Goal: Task Accomplishment & Management: Use online tool/utility

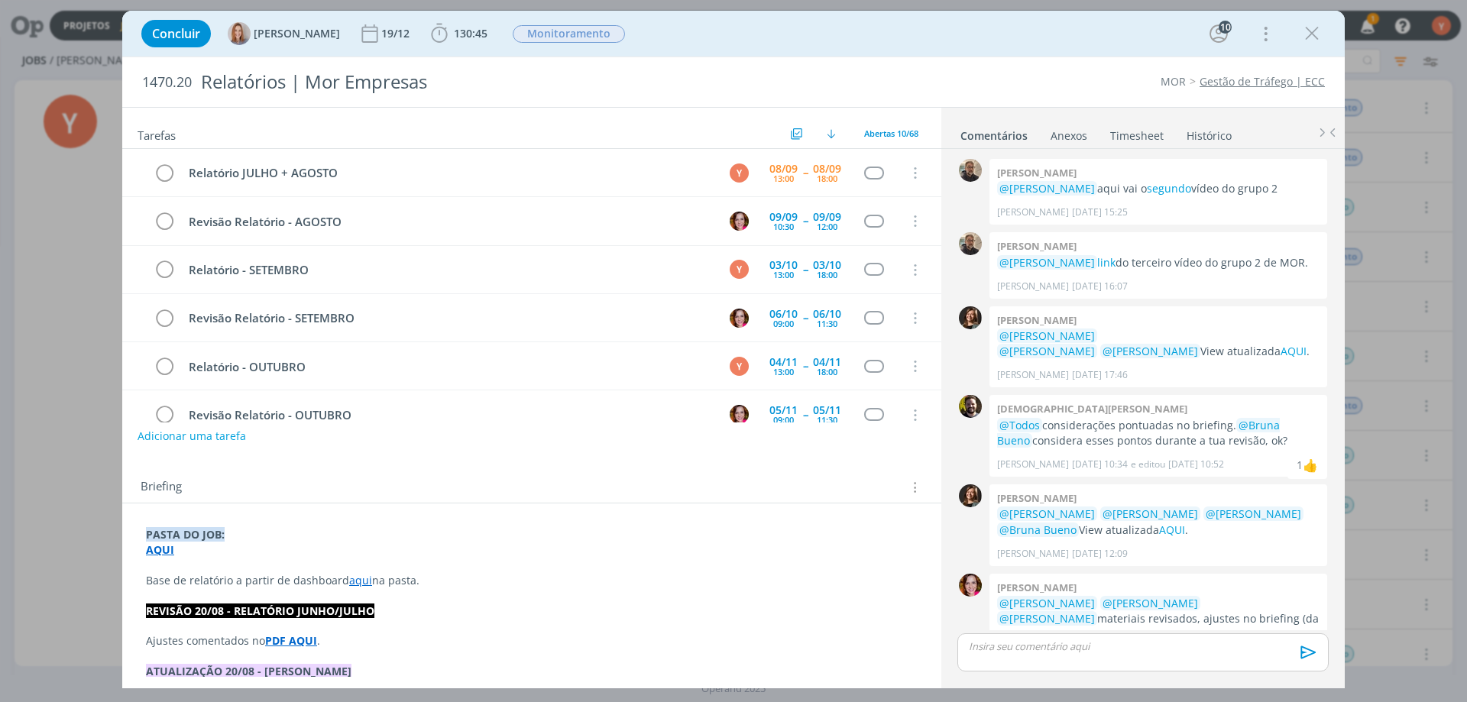
drag, startPoint x: 0, startPoint y: 0, endPoint x: 159, endPoint y: 285, distance: 326.2
click at [1310, 31] on icon "dialog" at bounding box center [1311, 33] width 23 height 23
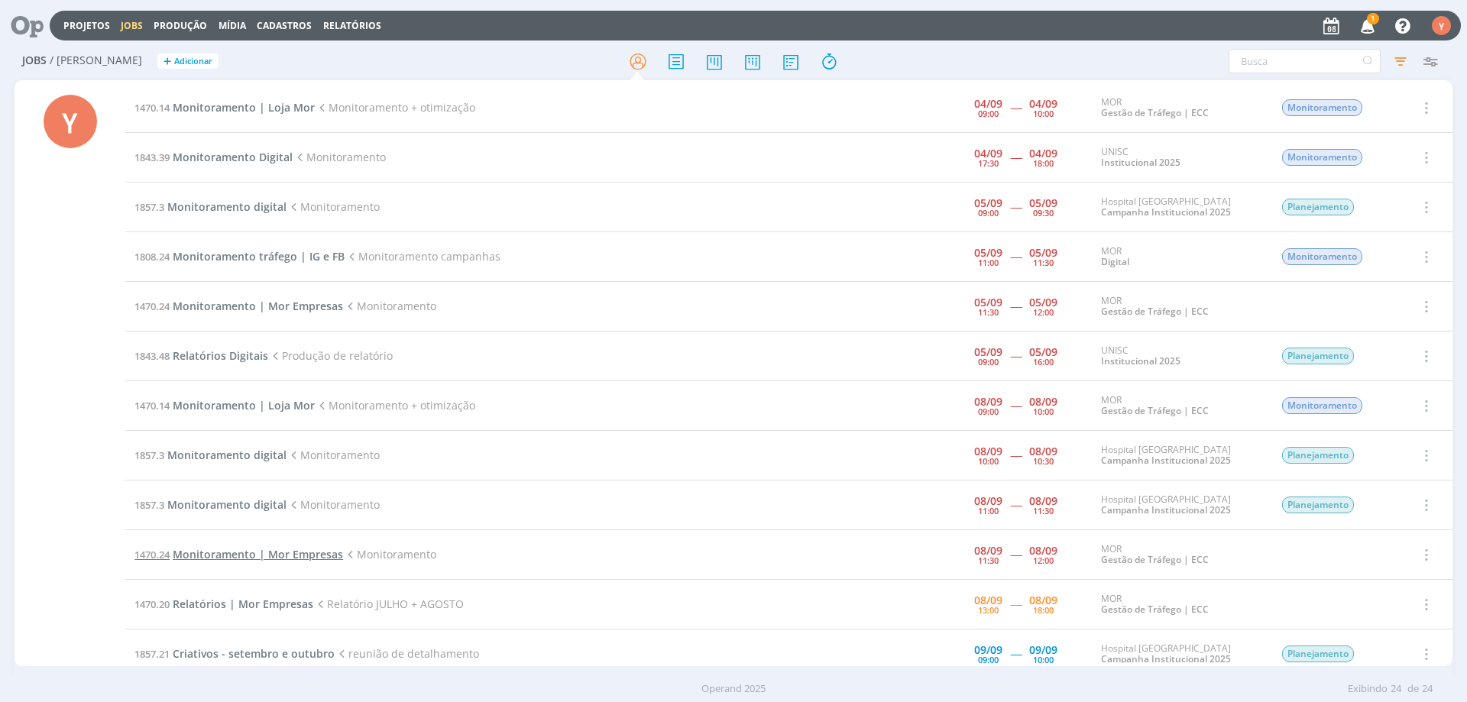
click at [257, 555] on span "Monitoramento | Mor Empresas" at bounding box center [258, 554] width 170 height 15
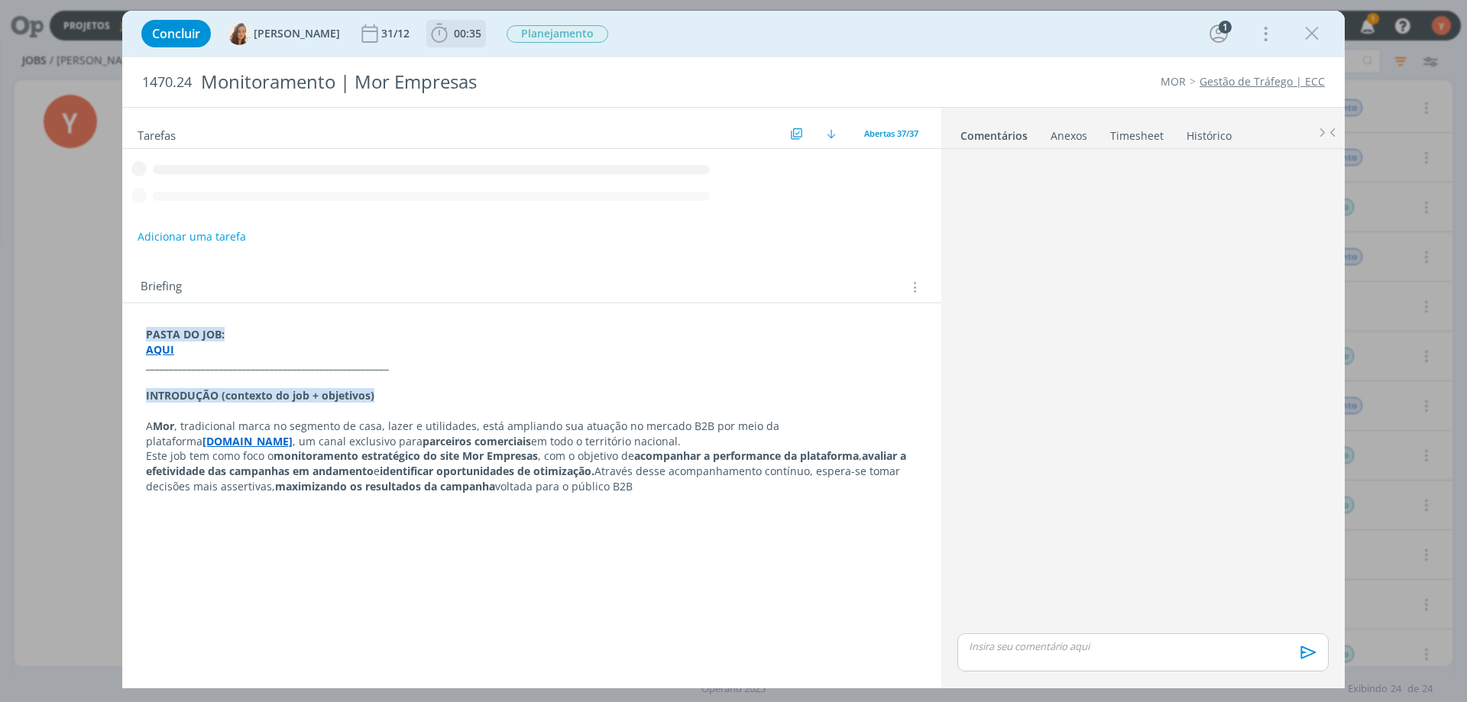
click at [460, 37] on span "00:35" at bounding box center [467, 33] width 27 height 15
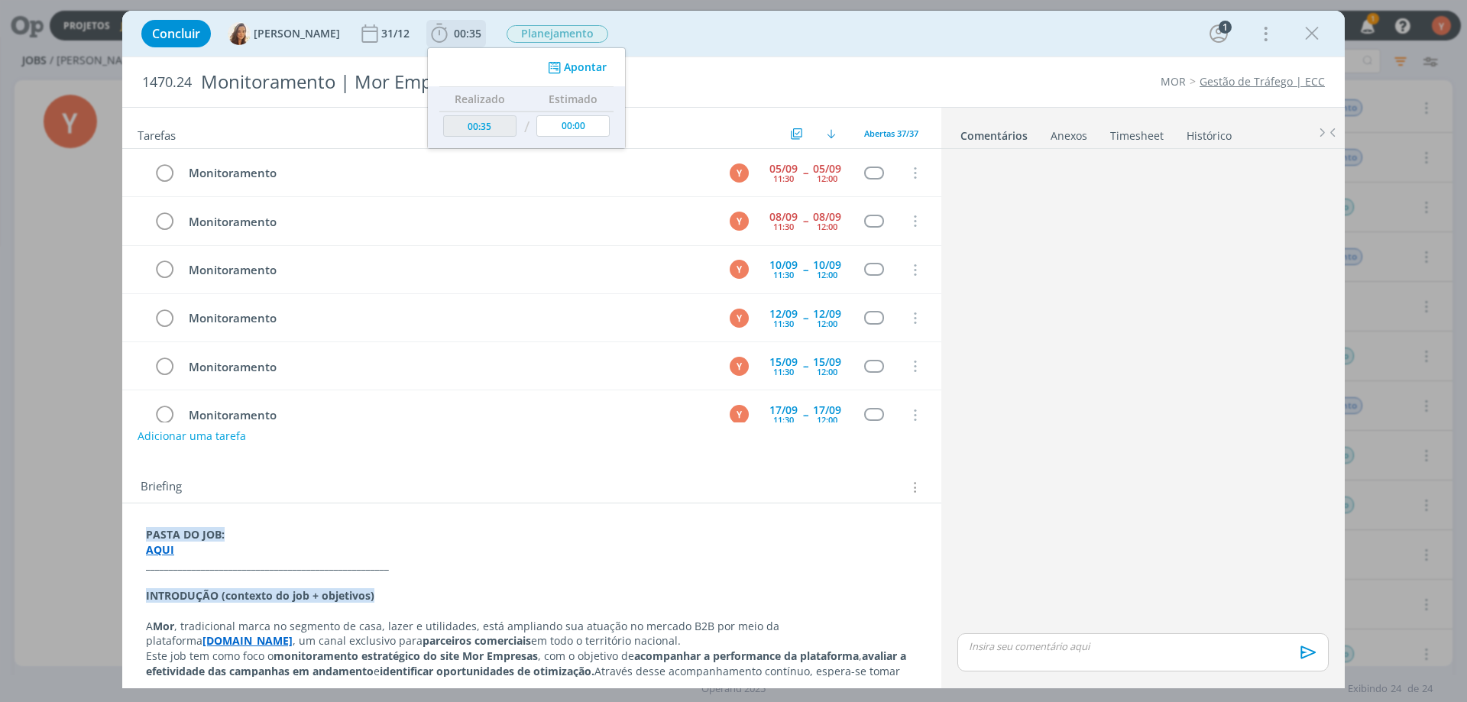
click at [587, 72] on button "Apontar" at bounding box center [575, 68] width 63 height 16
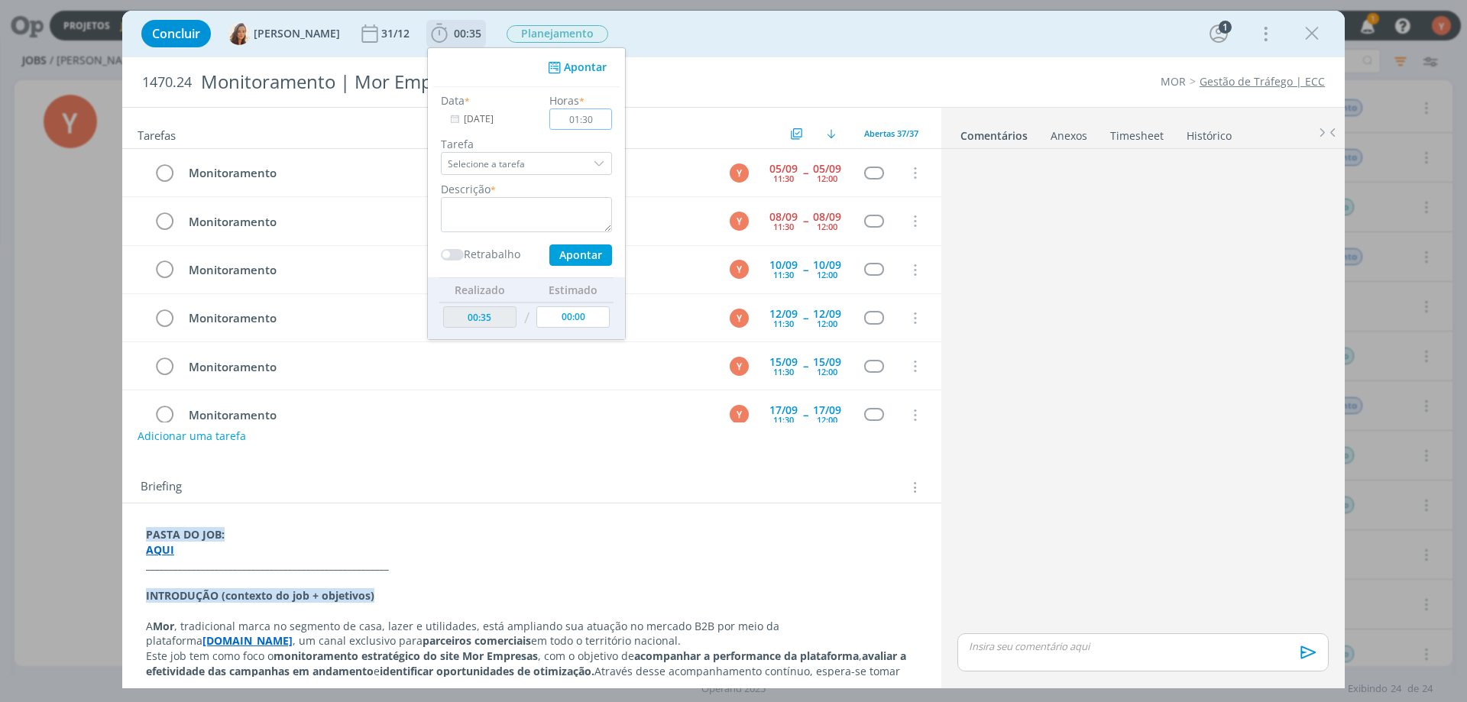
type input "01:30"
click at [589, 166] on div "dialog" at bounding box center [600, 163] width 23 height 23
click at [589, 167] on div "dialog" at bounding box center [600, 163] width 23 height 23
click at [503, 140] on label "Tarefa" at bounding box center [526, 144] width 171 height 16
click at [558, 210] on textarea "dialog" at bounding box center [526, 214] width 171 height 35
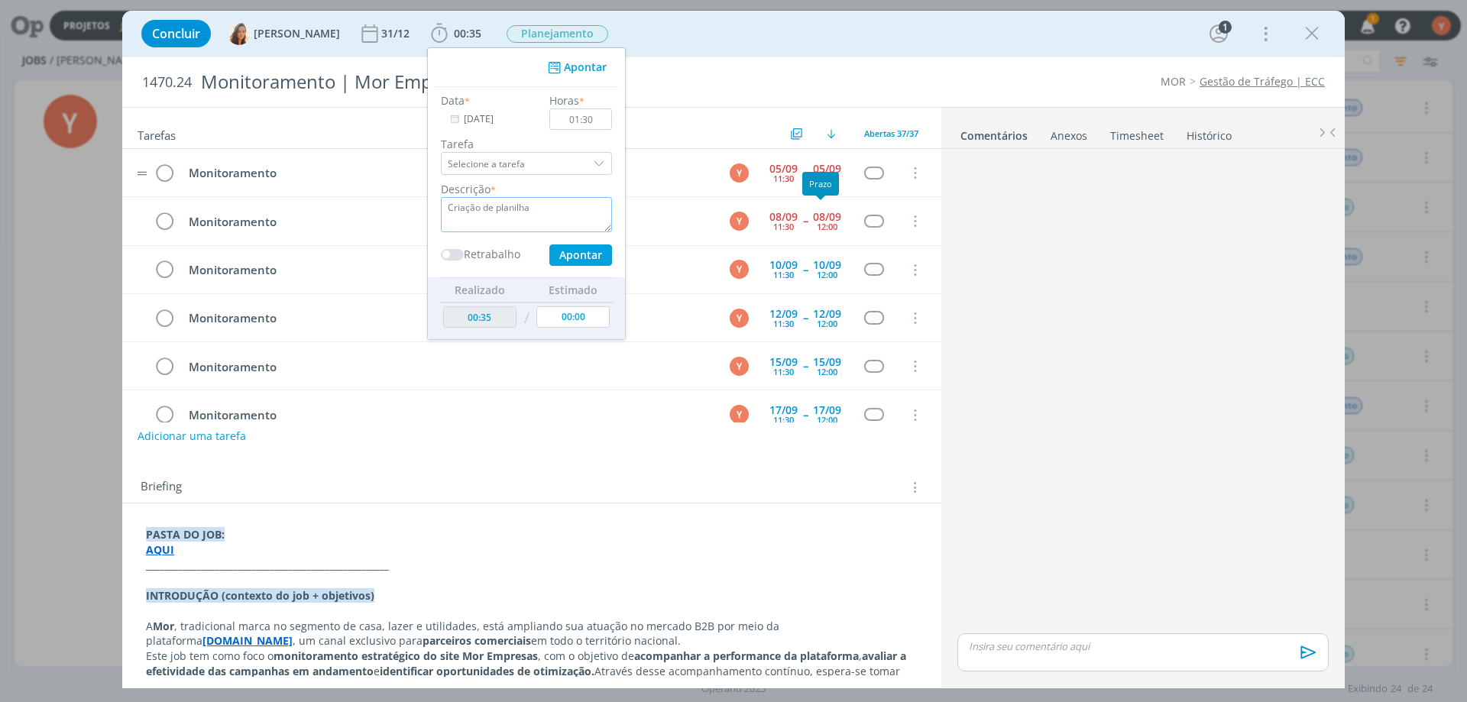
type textarea "Criação de planilha"
drag, startPoint x: 649, startPoint y: 191, endPoint x: 565, endPoint y: 121, distance: 109.0
click at [568, 121] on input "01:30" at bounding box center [580, 118] width 63 height 21
click at [565, 121] on input "01:30" at bounding box center [580, 118] width 63 height 21
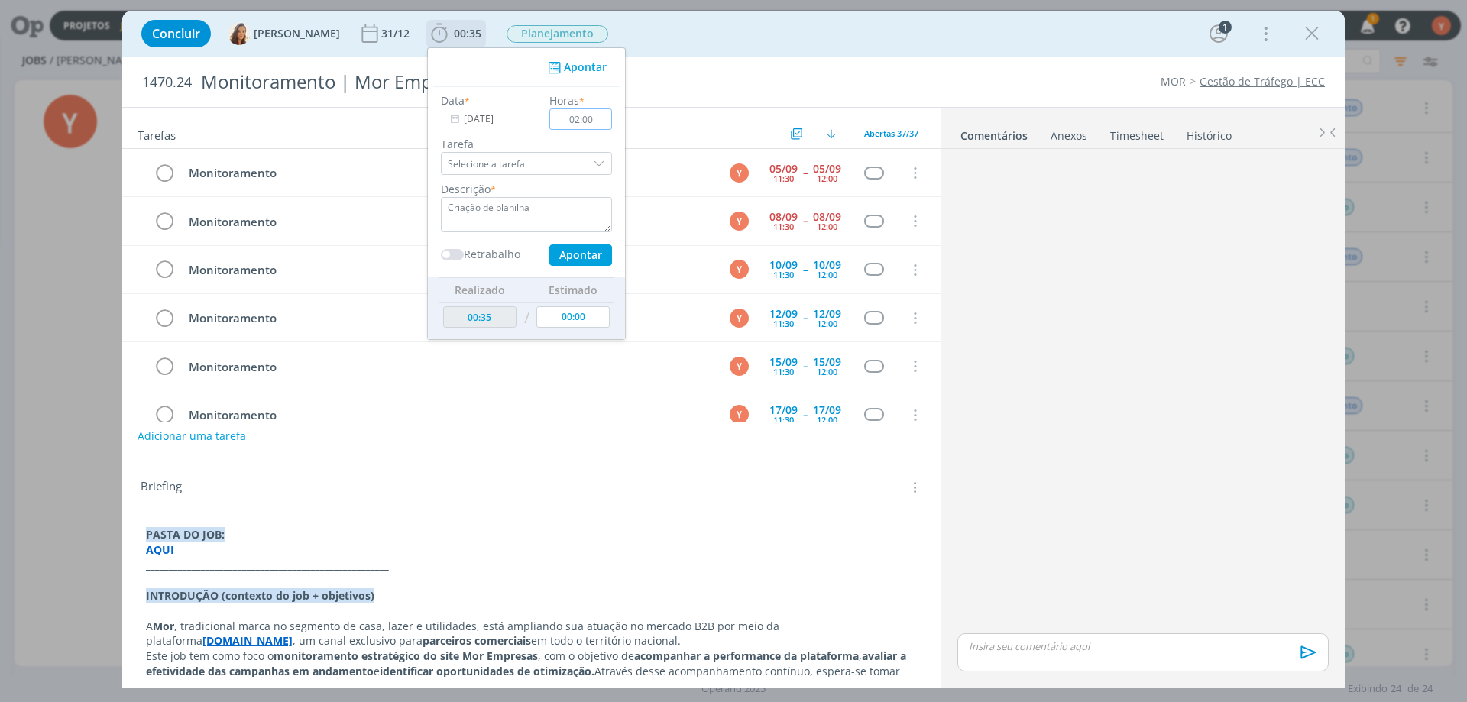
type input "02:00"
click at [573, 200] on textarea "Criação de planilha" at bounding box center [526, 214] width 171 height 35
type textarea "Criação de planilha e download de todas as NFs de Google e Meta de 2025, para m…"
click at [567, 254] on button "Apontar" at bounding box center [580, 254] width 63 height 21
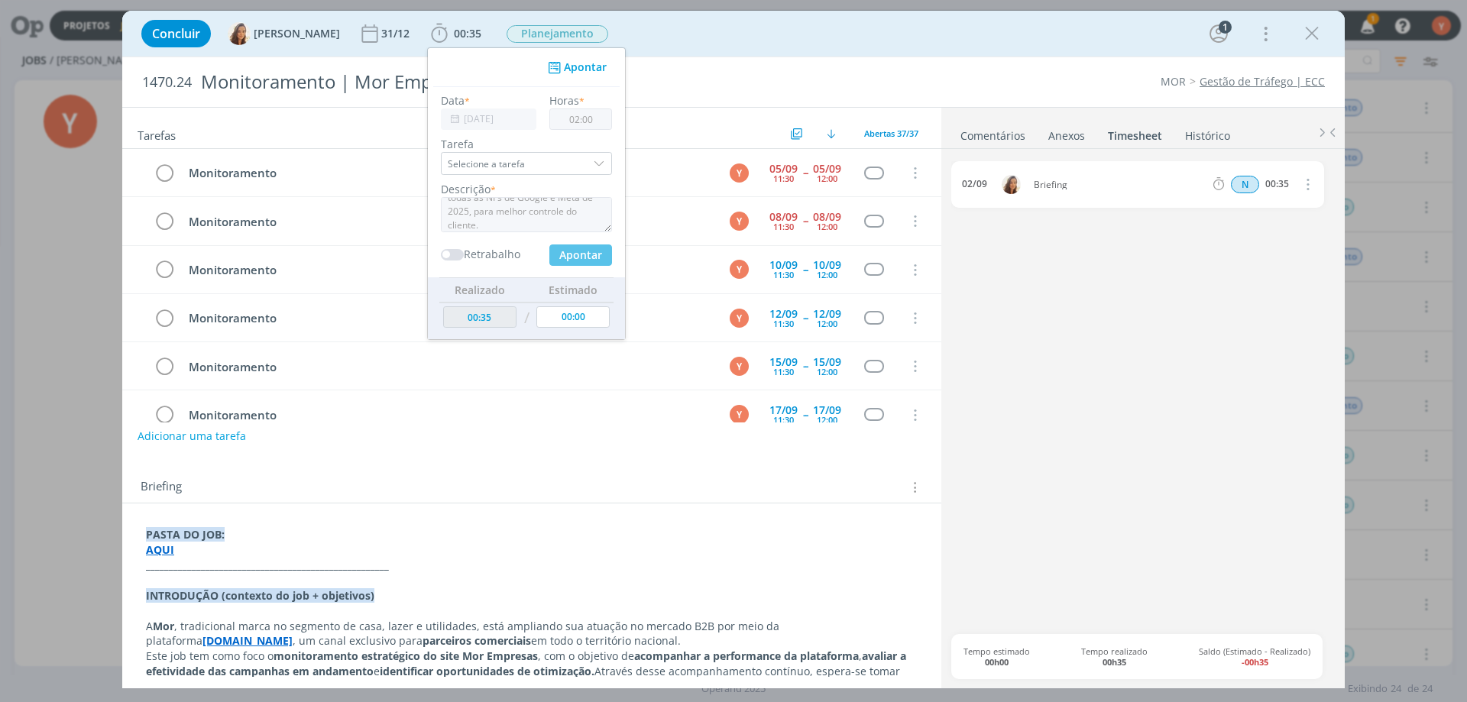
type input "02:35"
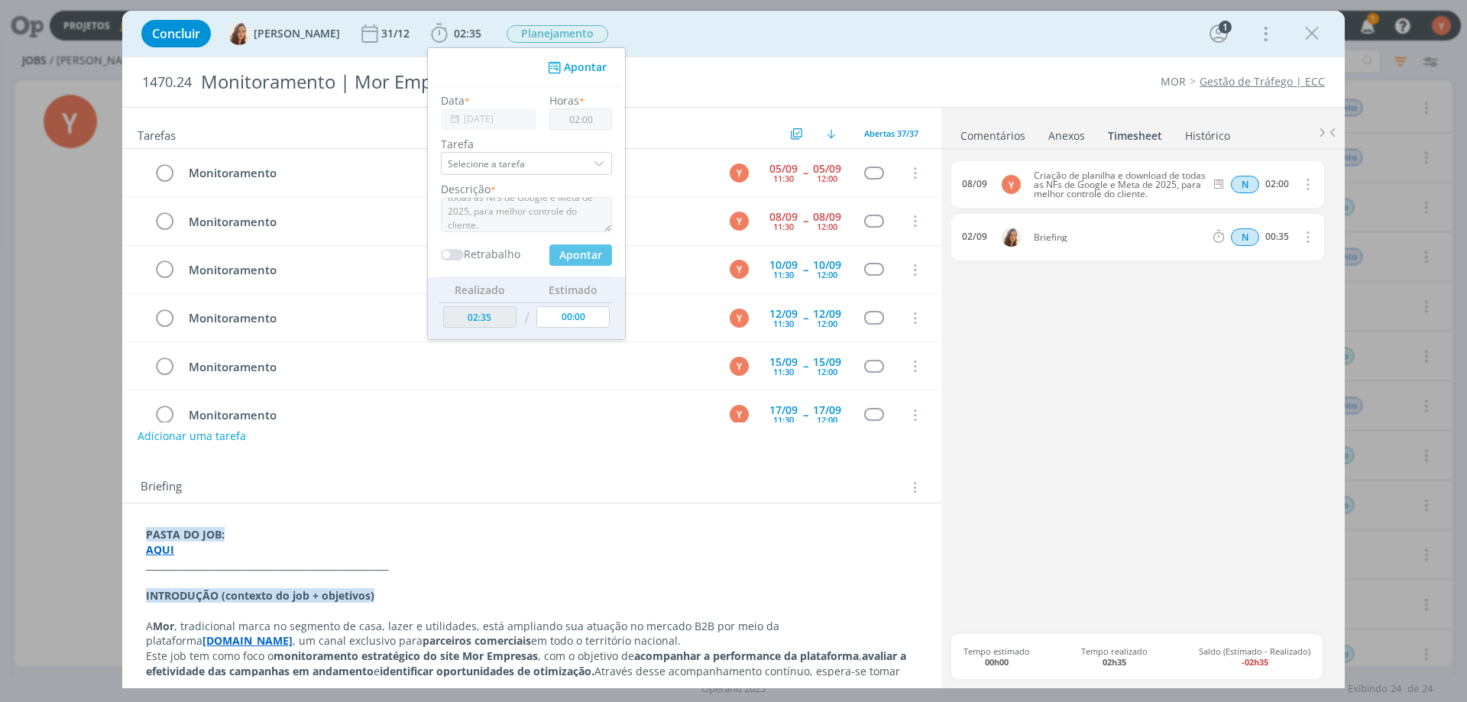
type input "00:00"
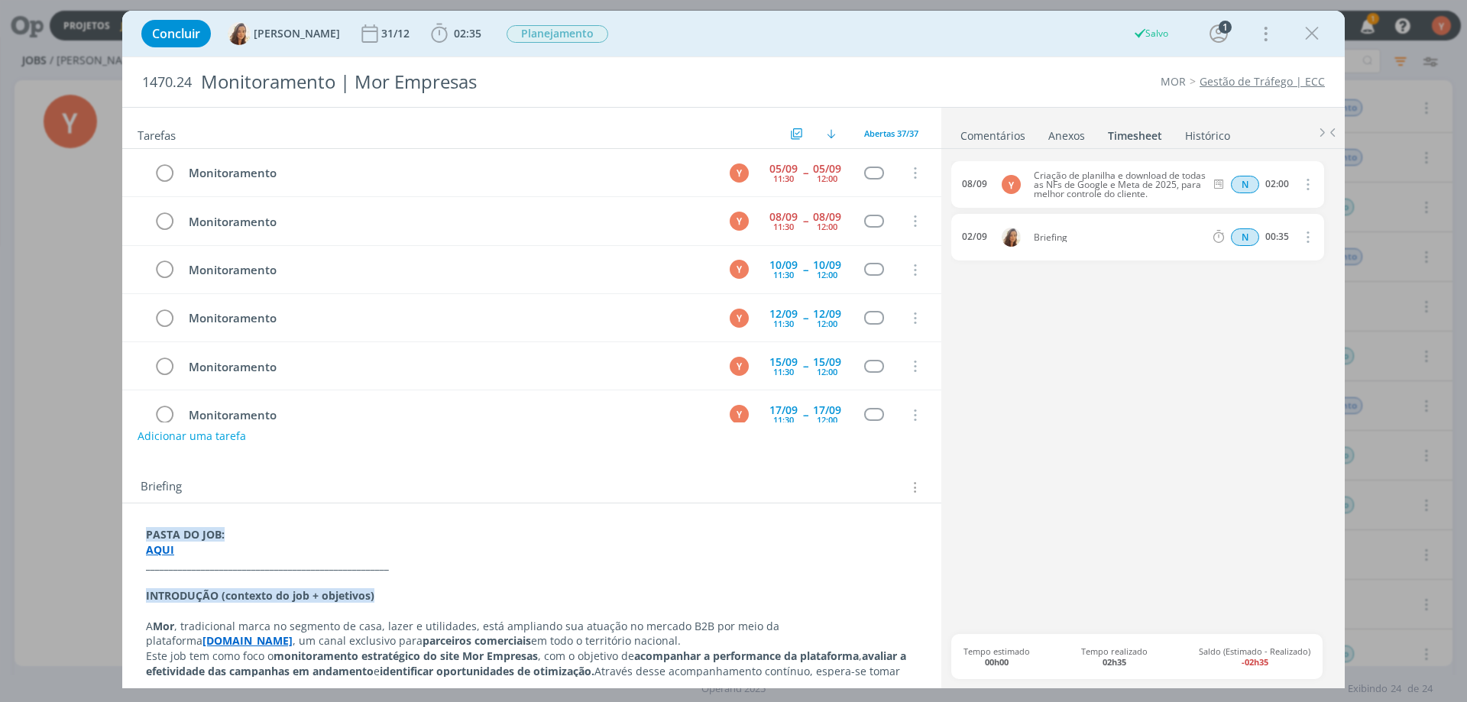
click at [1004, 137] on link "Comentários" at bounding box center [992, 132] width 66 height 22
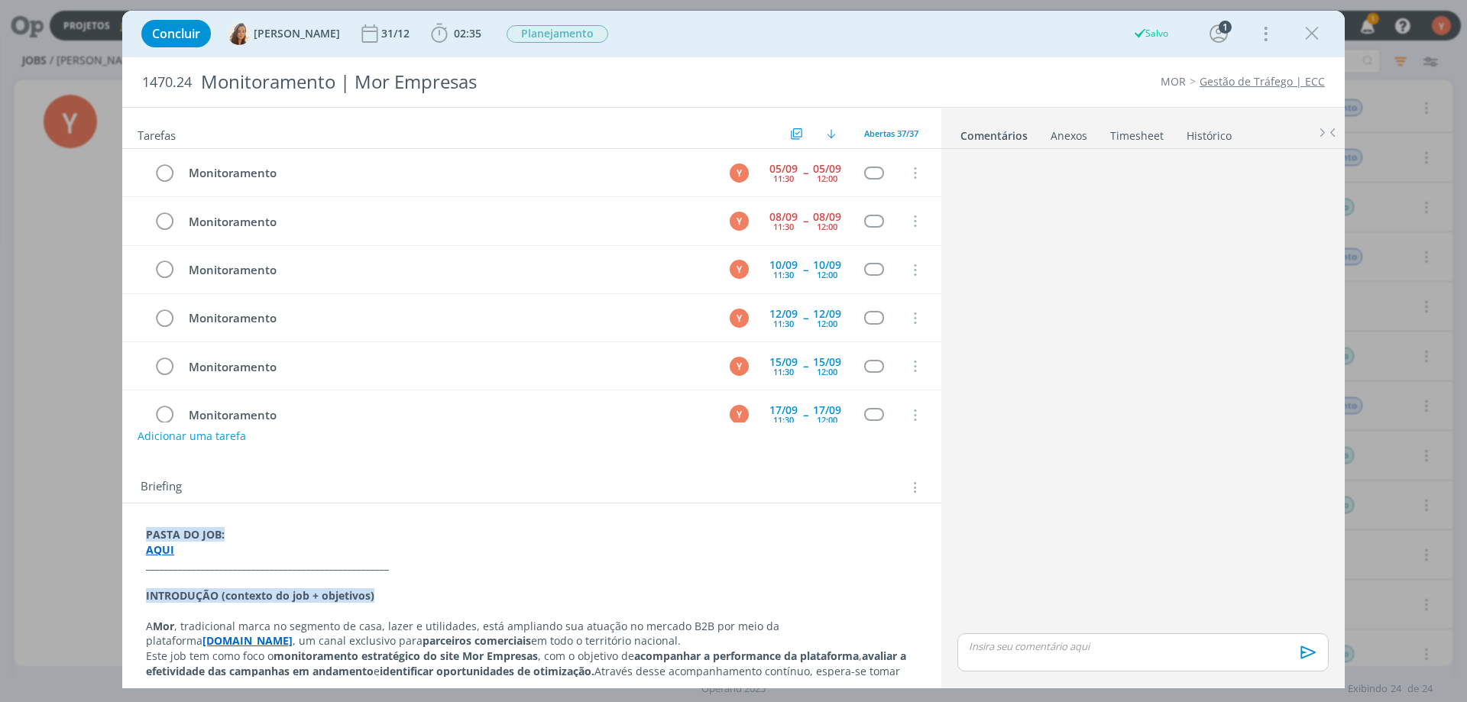
click at [1094, 642] on p "dialog" at bounding box center [1142, 646] width 347 height 14
click at [1303, 656] on icon "dialog" at bounding box center [1306, 657] width 23 height 23
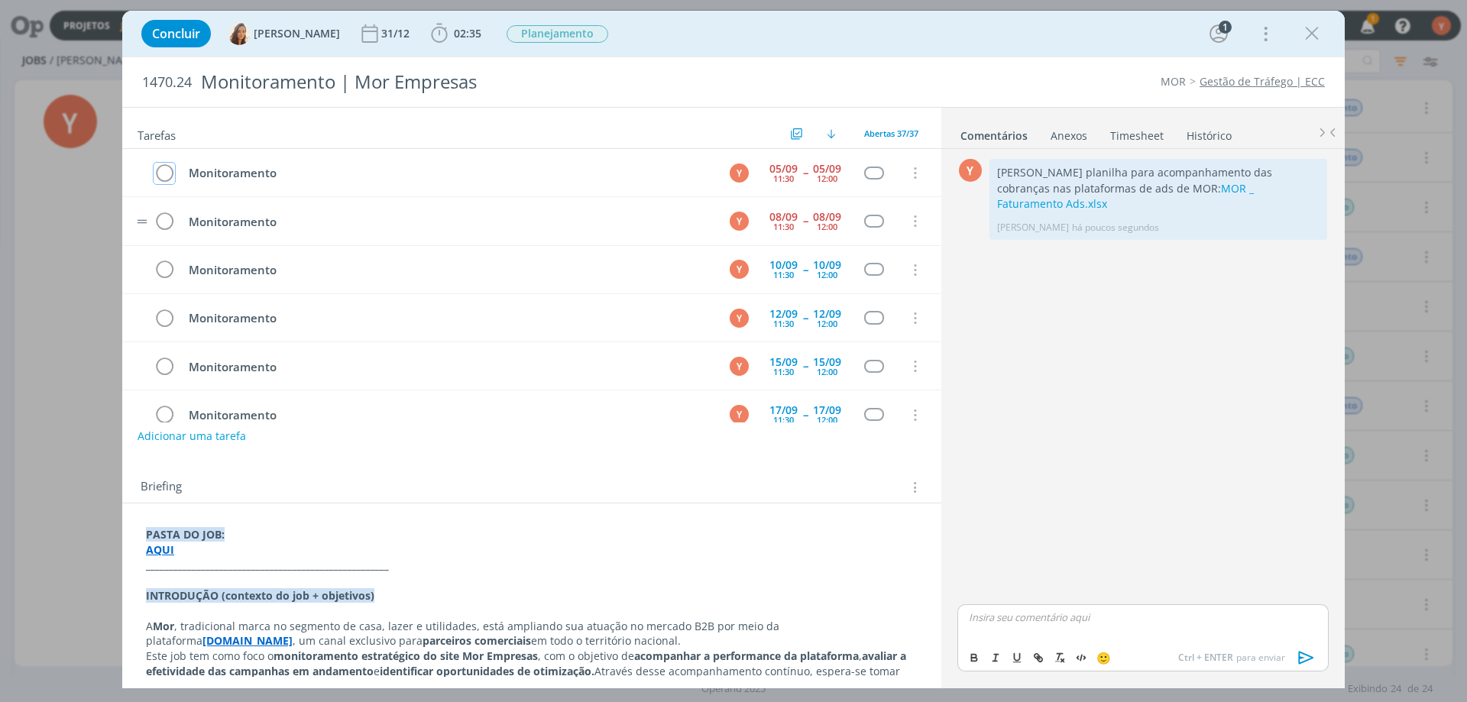
drag, startPoint x: 160, startPoint y: 175, endPoint x: 161, endPoint y: 197, distance: 22.2
click at [162, 175] on icon "dialog" at bounding box center [164, 173] width 21 height 23
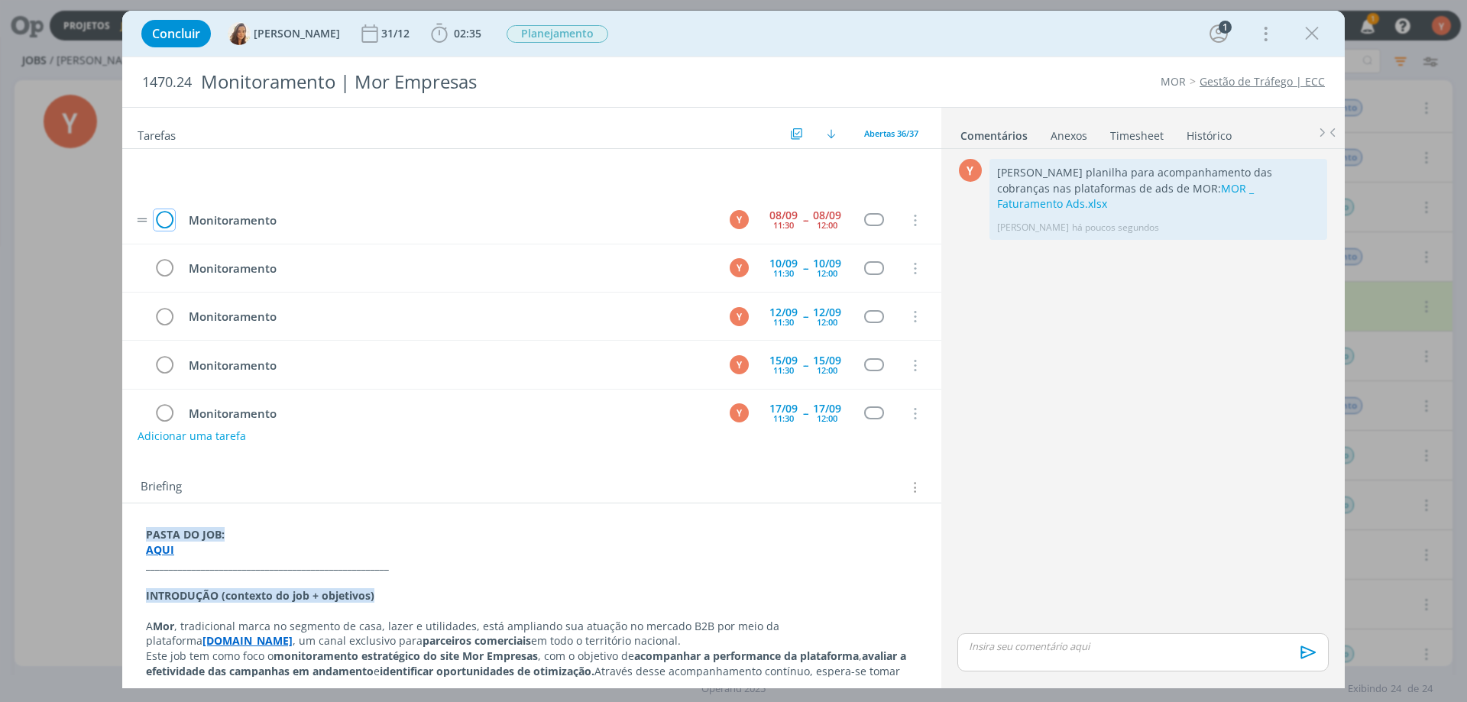
click at [166, 222] on icon "dialog" at bounding box center [164, 220] width 21 height 23
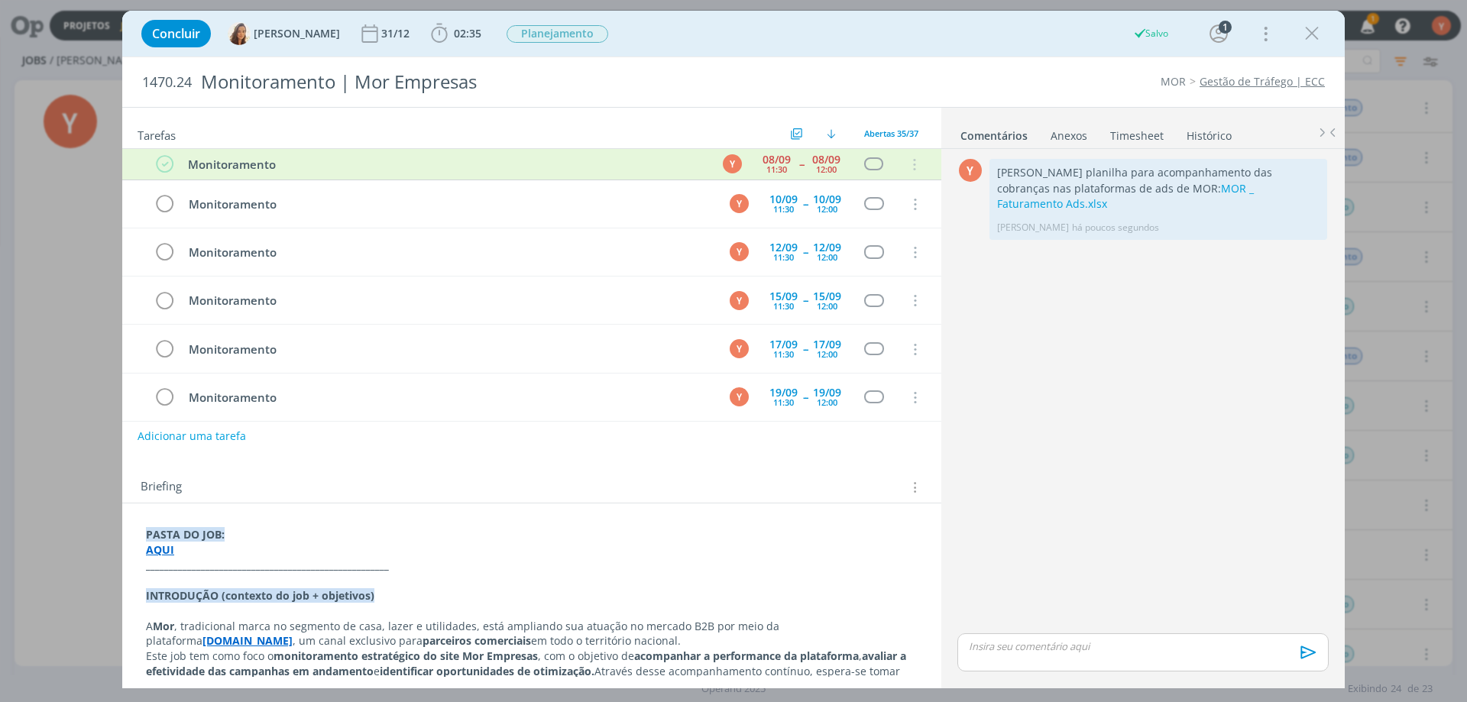
click at [1317, 31] on icon "dialog" at bounding box center [1311, 33] width 23 height 23
click at [1310, 37] on div at bounding box center [733, 351] width 1467 height 702
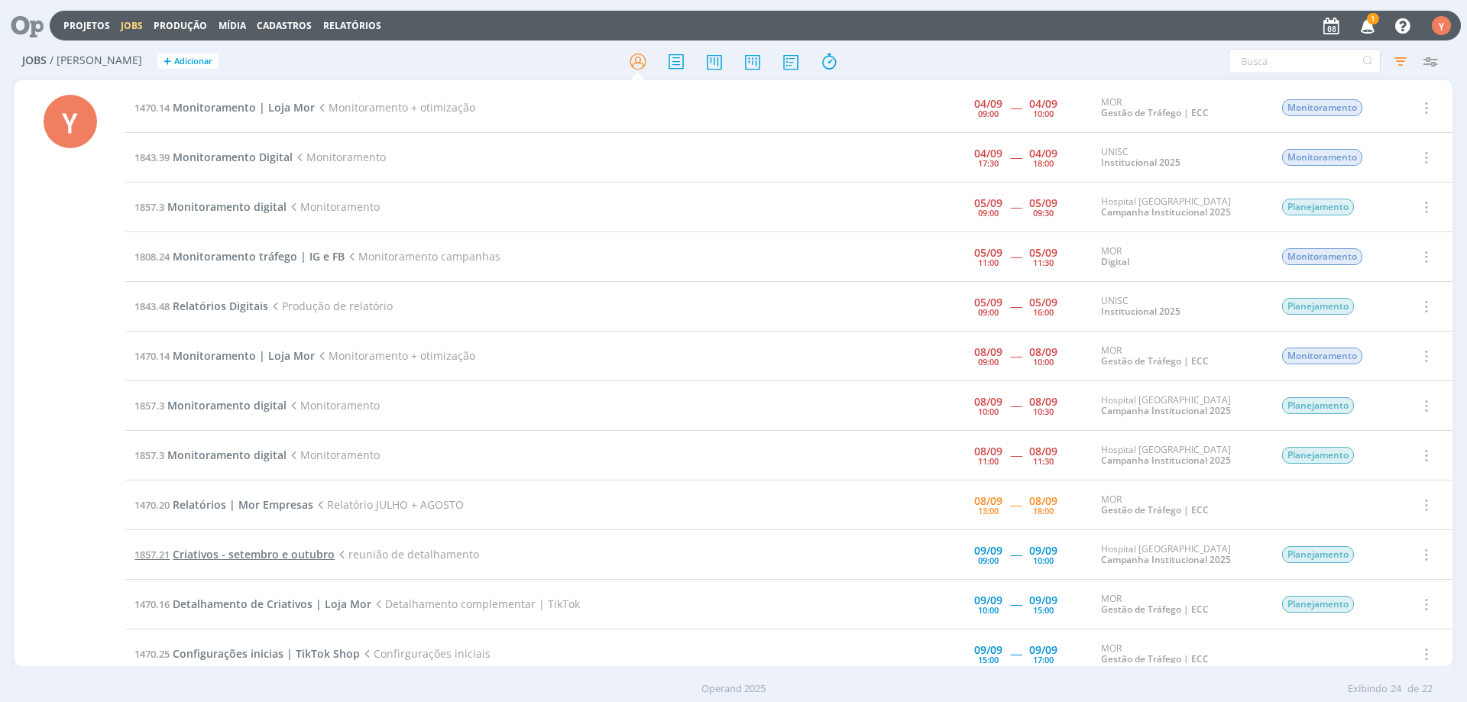
click at [299, 554] on span "Criativos - setembro e outubro" at bounding box center [254, 554] width 162 height 15
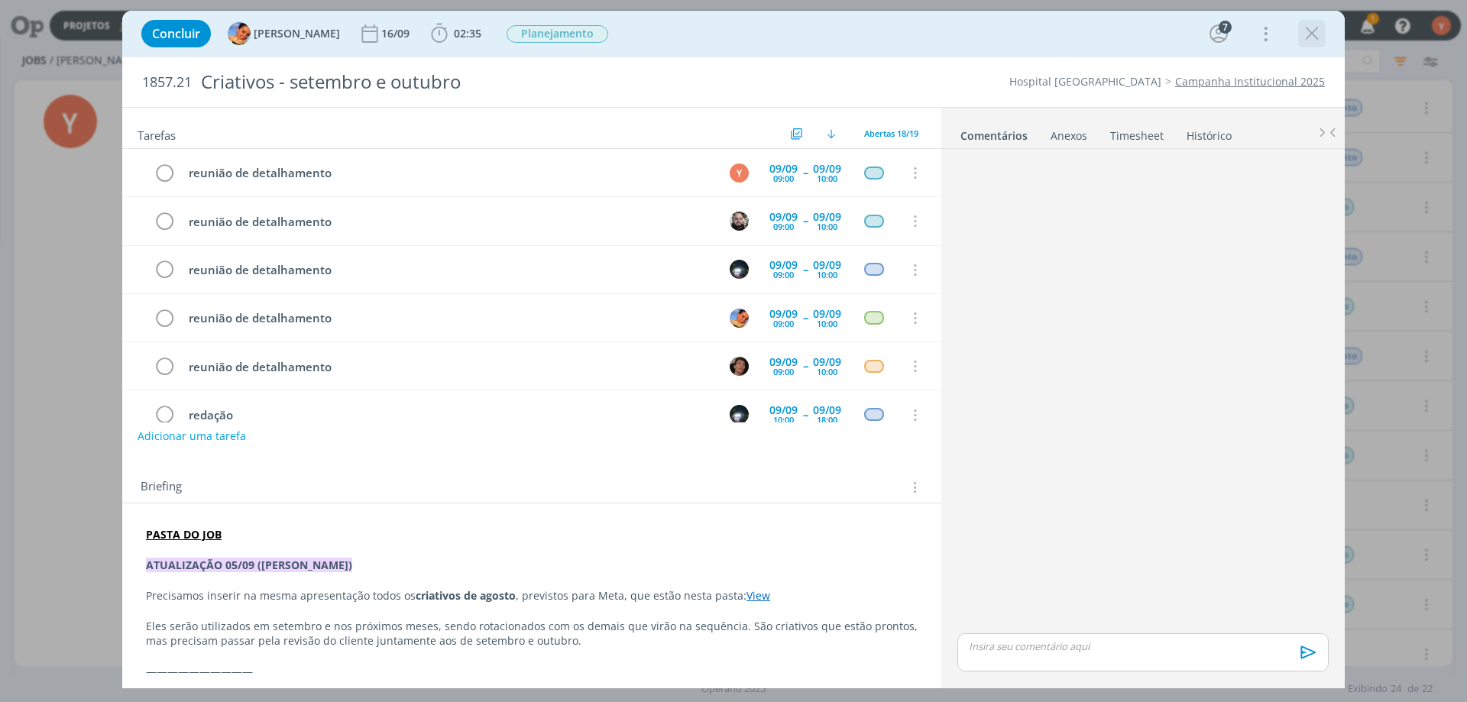
click at [1320, 37] on icon "dialog" at bounding box center [1311, 33] width 23 height 23
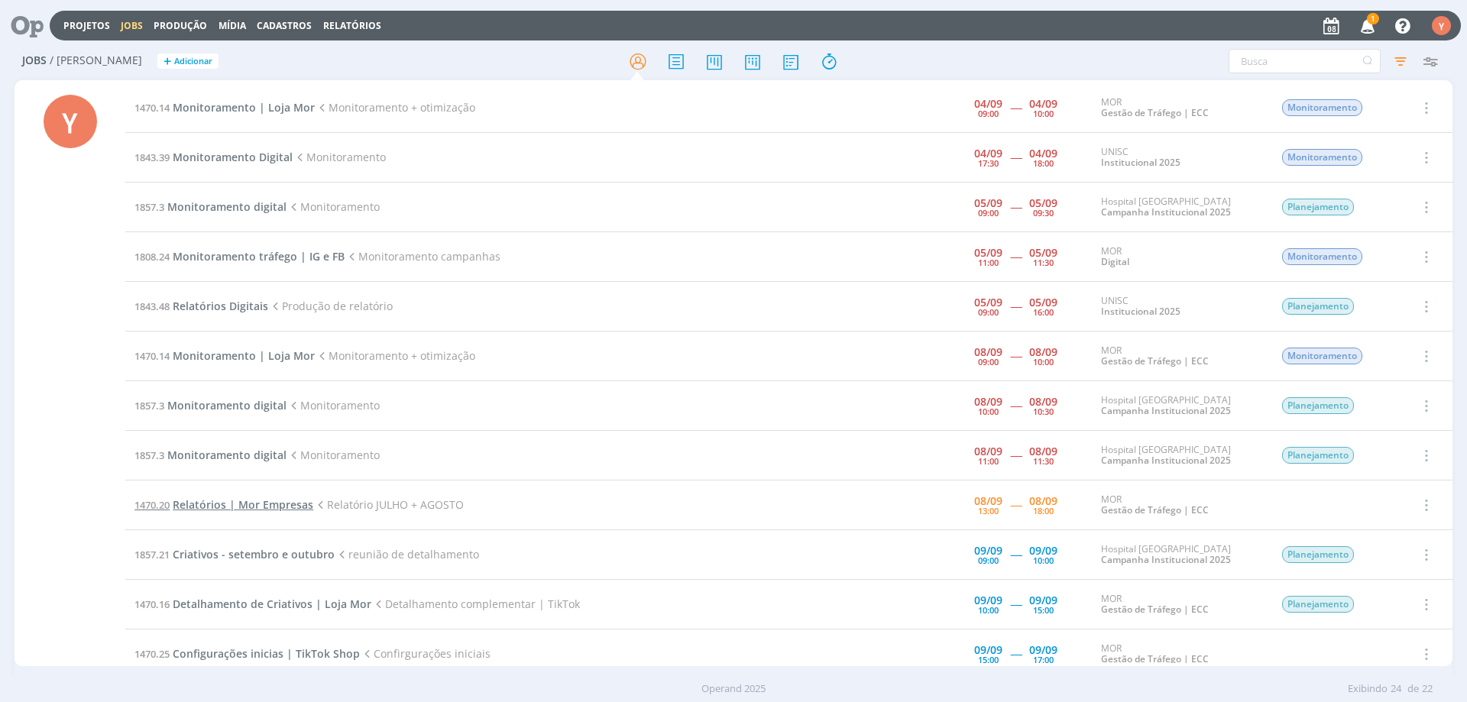
click at [224, 506] on span "Relatórios | Mor Empresas" at bounding box center [243, 504] width 141 height 15
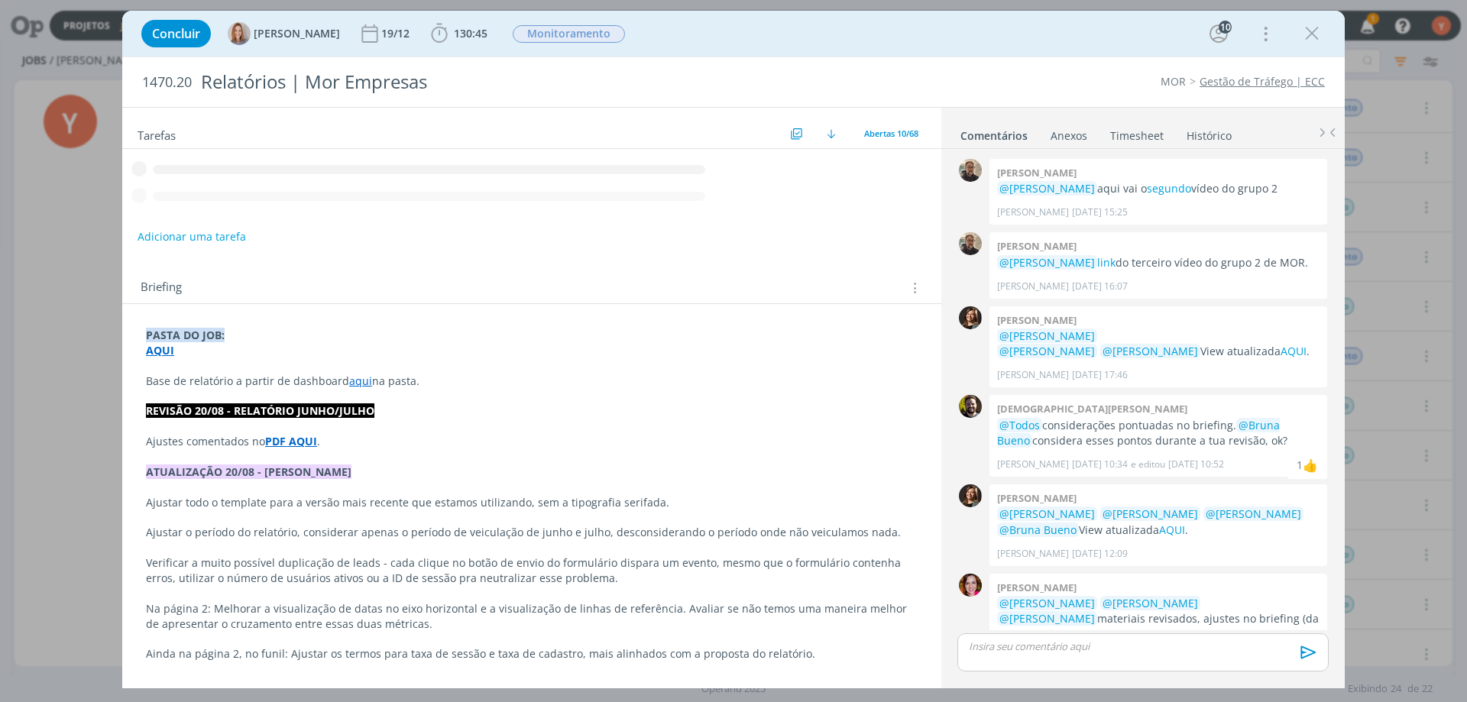
scroll to position [1259, 0]
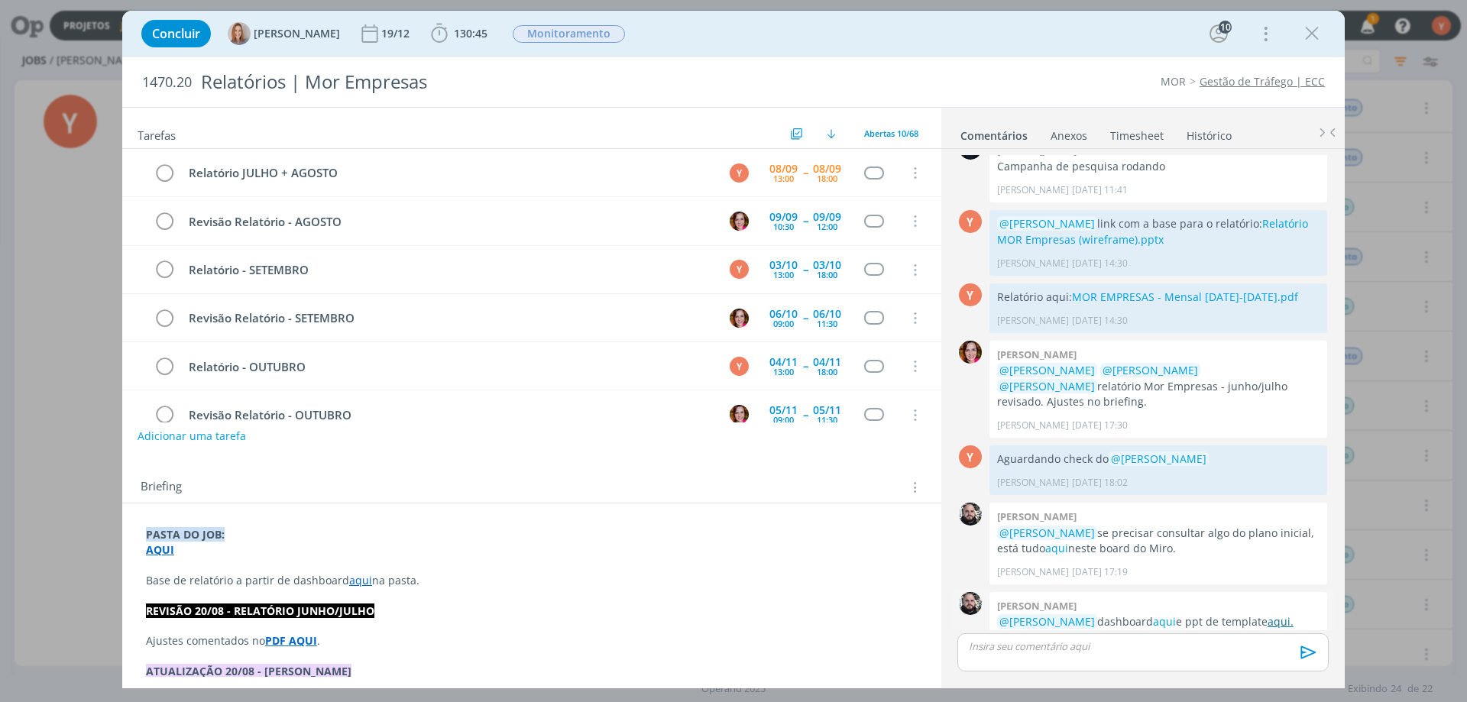
click at [1267, 614] on link "aqui." at bounding box center [1280, 621] width 26 height 15
